Goal: Find specific page/section: Find specific page/section

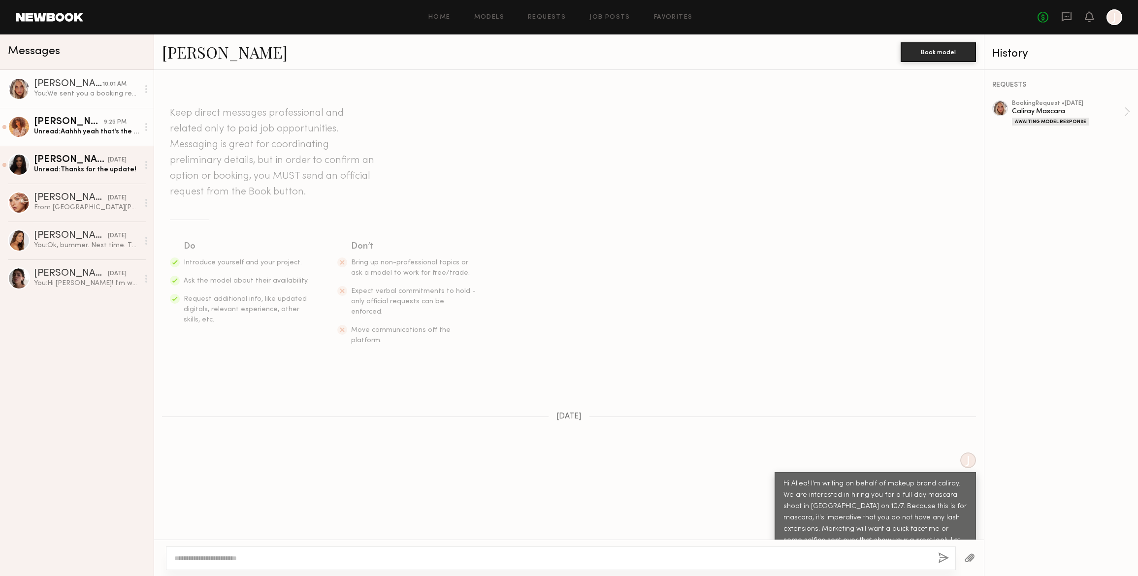
scroll to position [1068, 0]
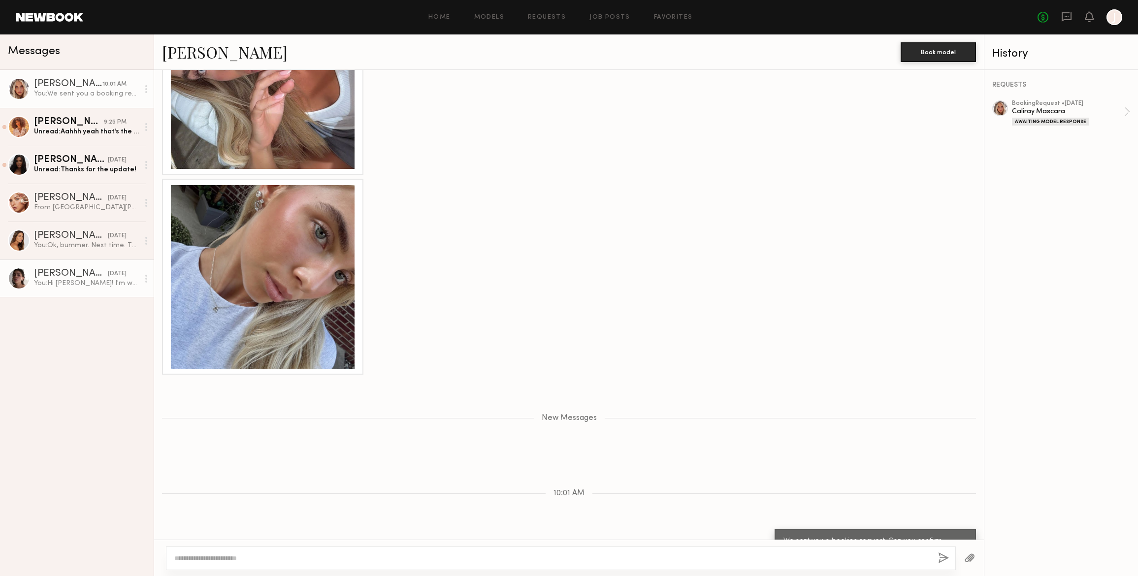
click at [55, 274] on div "[PERSON_NAME]" at bounding box center [71, 274] width 74 height 10
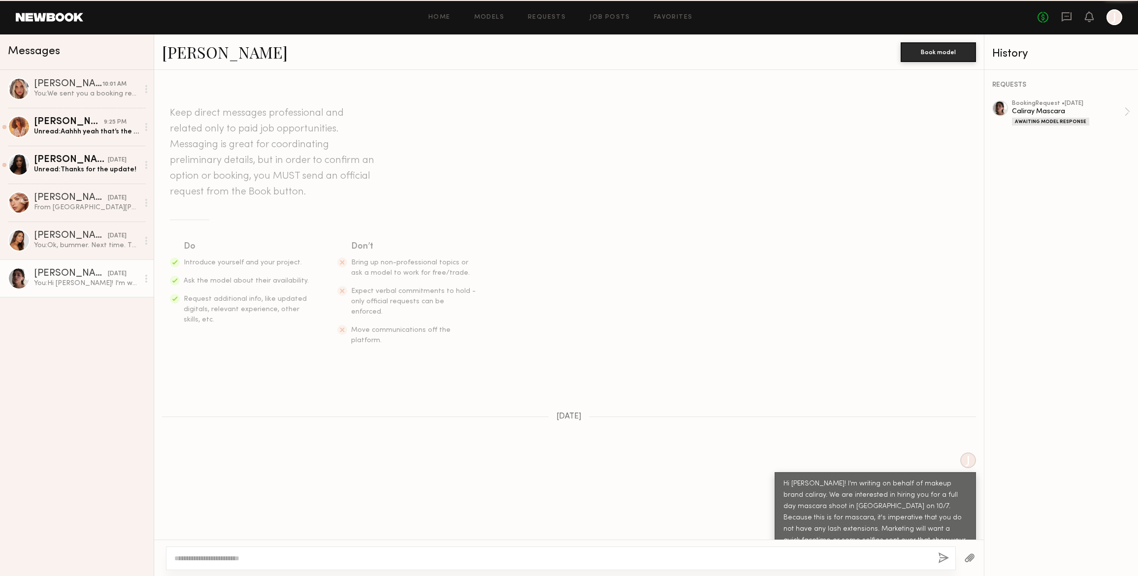
scroll to position [73, 0]
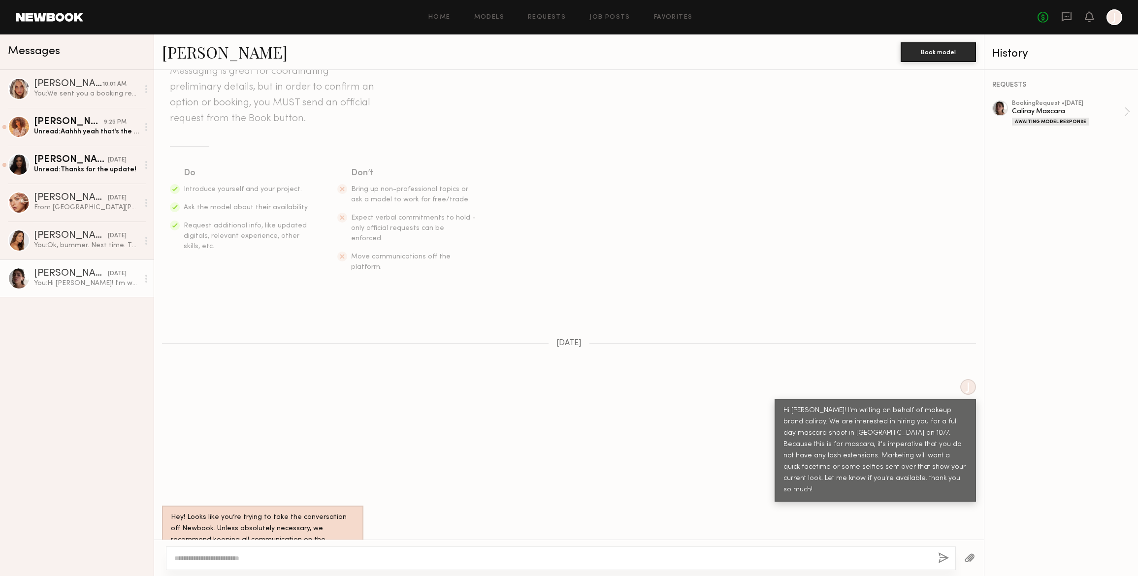
click at [18, 281] on div at bounding box center [19, 278] width 22 height 22
click at [206, 54] on link "[PERSON_NAME]" at bounding box center [225, 51] width 126 height 21
